Goal: Obtain resource: Obtain resource

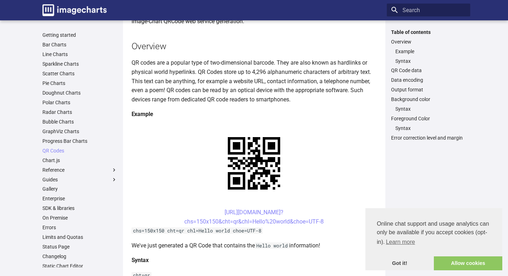
scroll to position [60, 0]
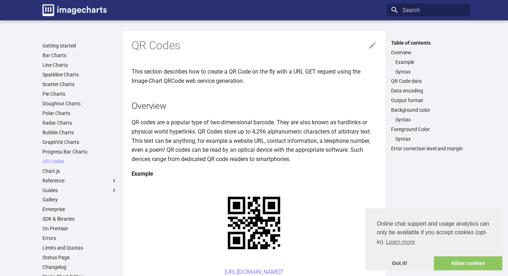
scroll to position [60, 0]
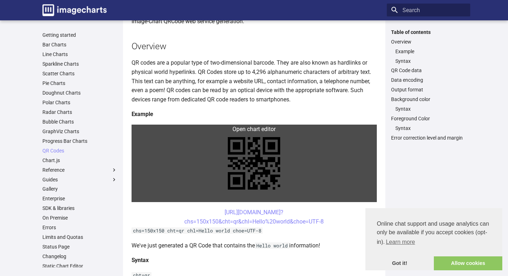
click at [140, 126] on link at bounding box center [254, 162] width 245 height 77
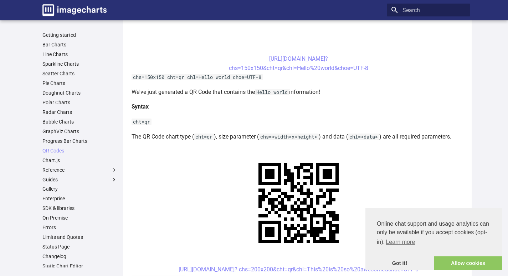
scroll to position [357, 0]
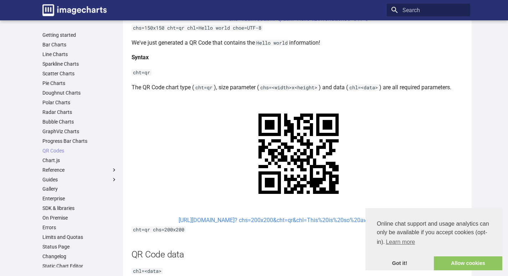
click at [232, 216] on link "[URL][DOMAIN_NAME]? chs=200x200&cht=qr&chl=This%20is%20so%20awesome&choe=UTF-8" at bounding box center [299, 219] width 240 height 7
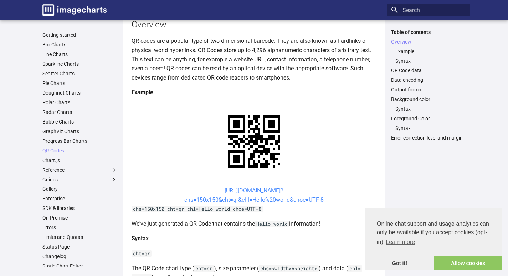
scroll to position [95, 0]
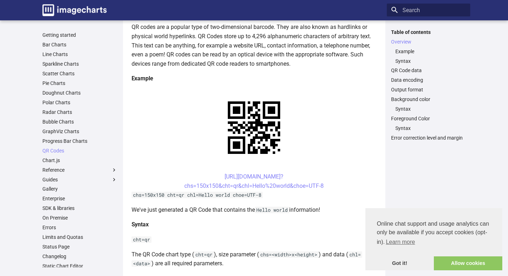
drag, startPoint x: 209, startPoint y: 107, endPoint x: 335, endPoint y: 119, distance: 126.7
click at [335, 172] on center "https://image-charts.com/chart? chs=150x150&cht=qr&chl=Hello%20world&choe=UTF-8" at bounding box center [254, 181] width 245 height 18
copy link "https://image-charts.com/chart? chs=150x150&cht=qr&chl=Hello%20world&choe=UTF-8"
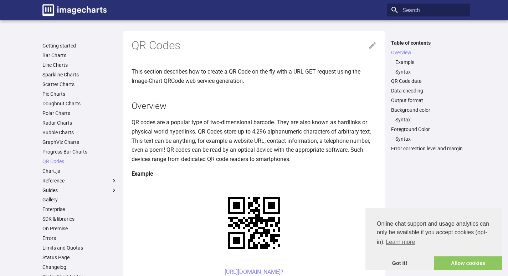
scroll to position [95, 0]
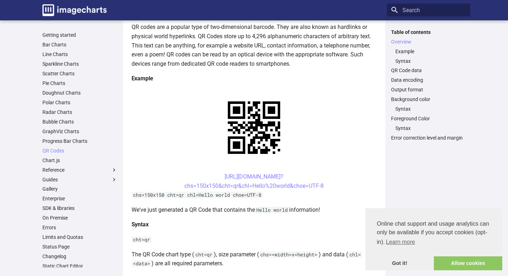
drag, startPoint x: 212, startPoint y: 174, endPoint x: 342, endPoint y: 186, distance: 130.1
click at [342, 186] on center "https://image-charts.com/chart? chs=150x150&cht=qr&chl=Hello%20world&choe=UTF-8" at bounding box center [254, 181] width 245 height 18
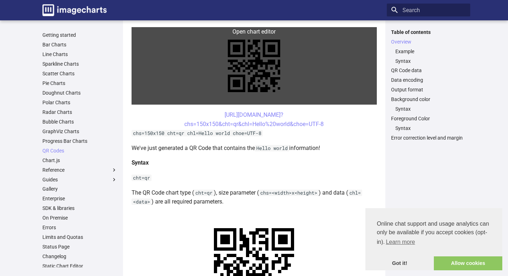
scroll to position [131, 0]
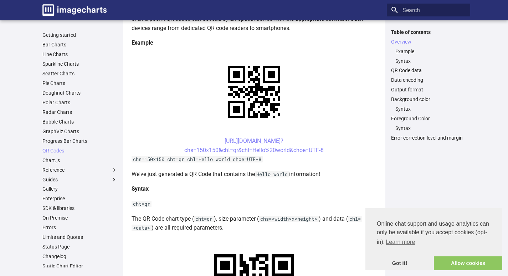
copy link "https://image-charts.com/chart? chs=150x150&cht=qr&chl=Hello%20world&choe=UTF-8"
